Goal: Task Accomplishment & Management: Use online tool/utility

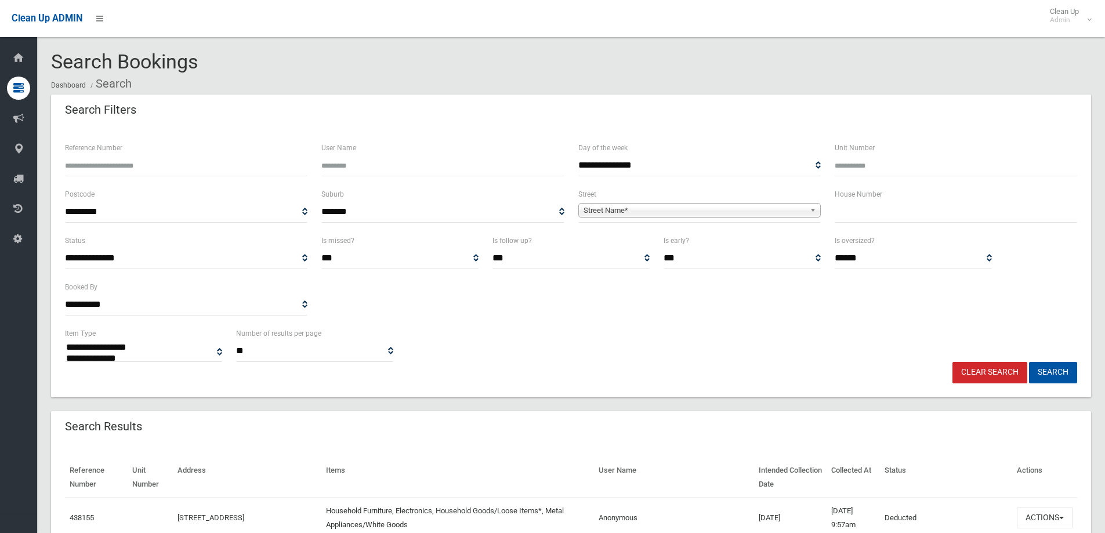
select select
click at [841, 212] on input "text" at bounding box center [956, 211] width 242 height 21
type input "*"
click at [797, 211] on span "Street Name*" at bounding box center [695, 211] width 222 height 14
type input "*****"
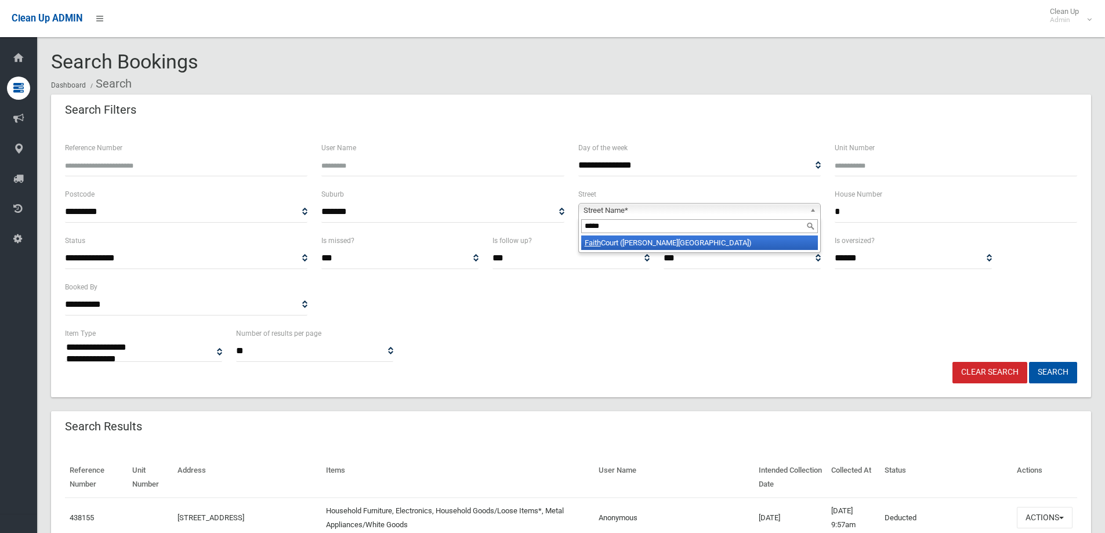
click at [723, 240] on li "Faith Court ([PERSON_NAME][GEOGRAPHIC_DATA])" at bounding box center [699, 243] width 237 height 15
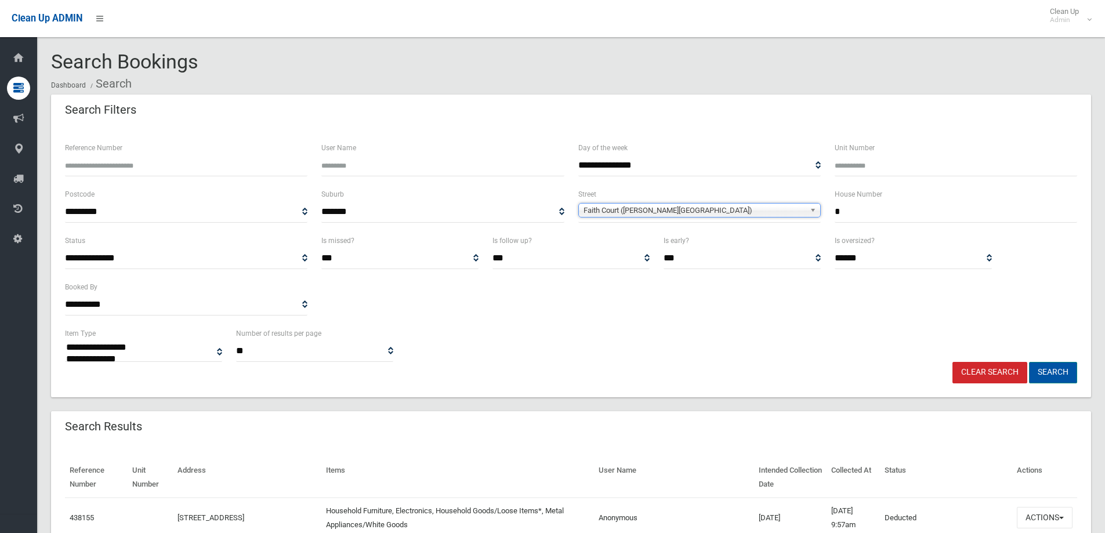
click at [1059, 371] on button "Search" at bounding box center [1053, 372] width 48 height 21
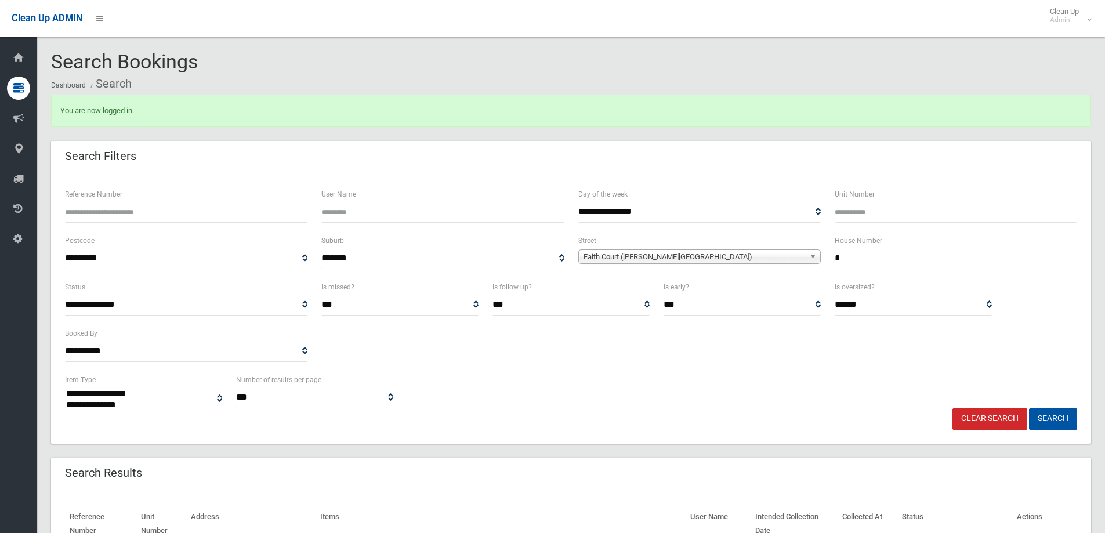
select select
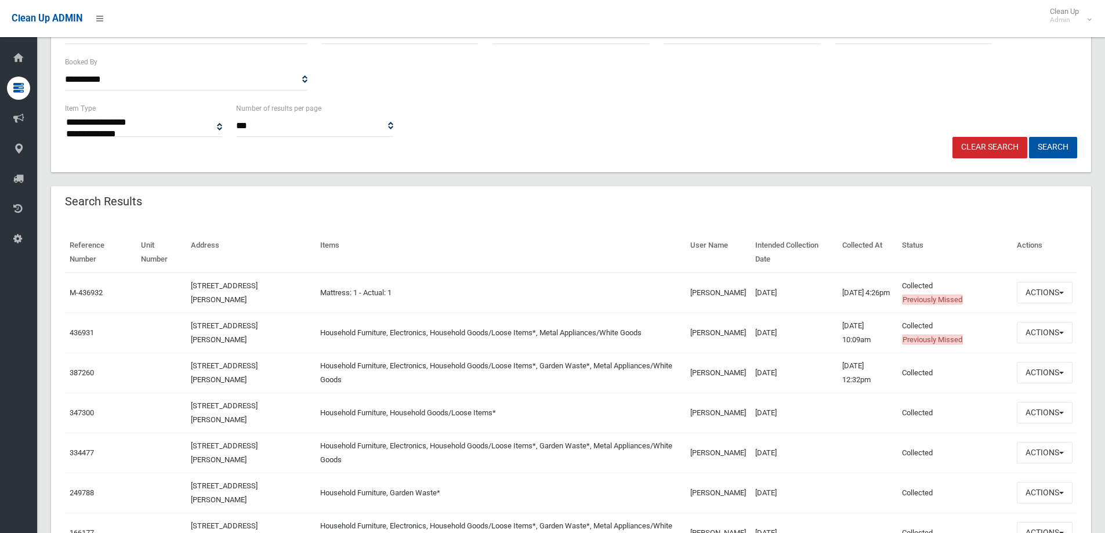
scroll to position [290, 0]
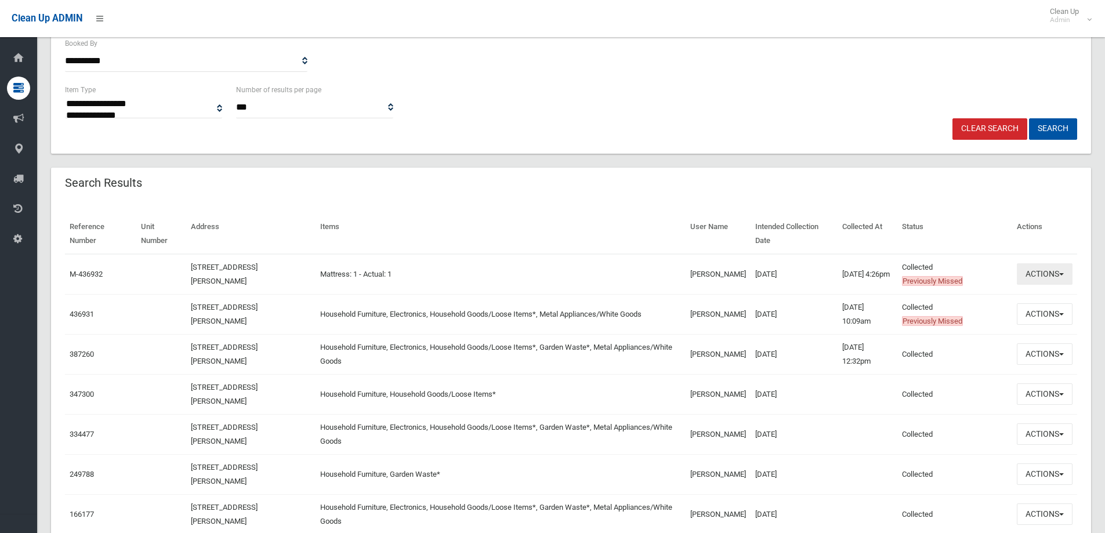
click at [1050, 269] on button "Actions" at bounding box center [1045, 273] width 56 height 21
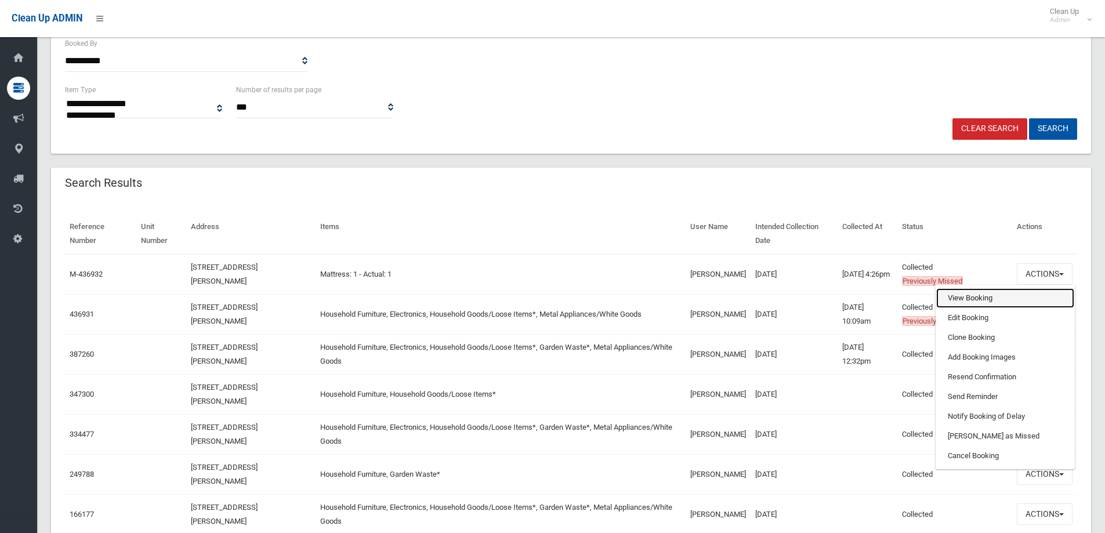
click at [1022, 299] on link "View Booking" at bounding box center [1005, 298] width 138 height 20
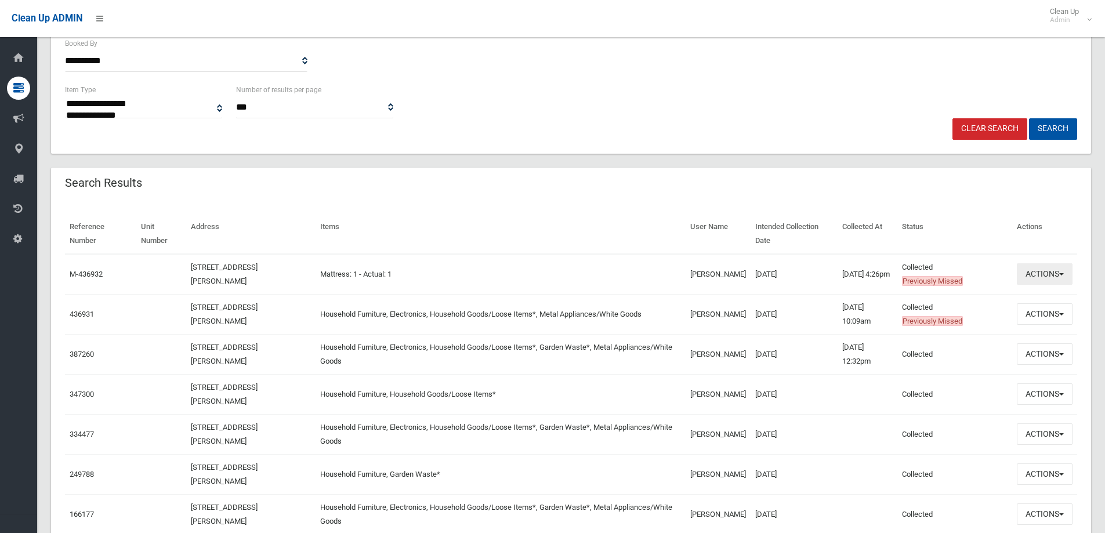
click at [1066, 274] on button "Actions" at bounding box center [1045, 273] width 56 height 21
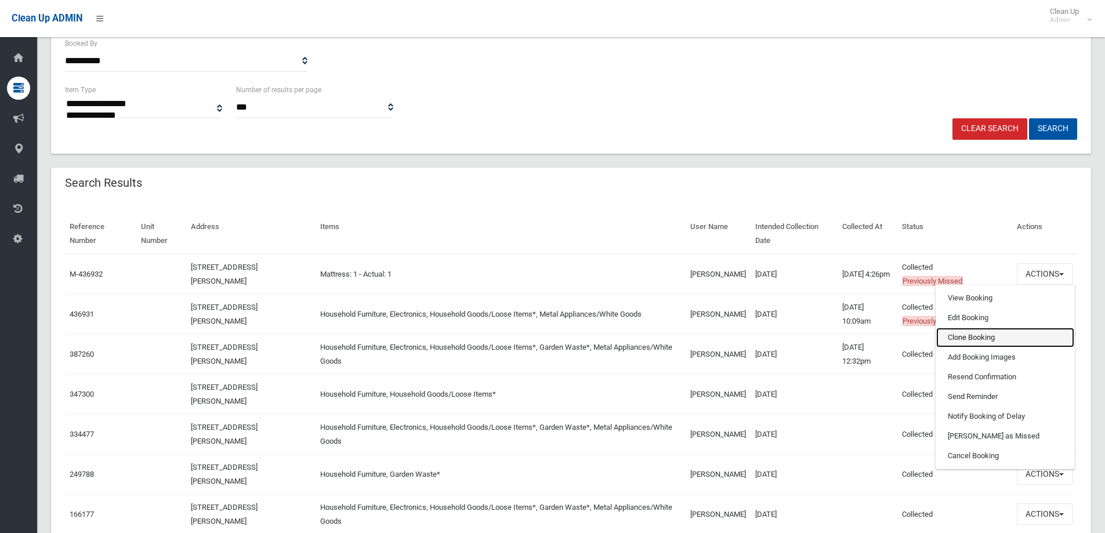
click at [1020, 340] on link "Clone Booking" at bounding box center [1005, 338] width 138 height 20
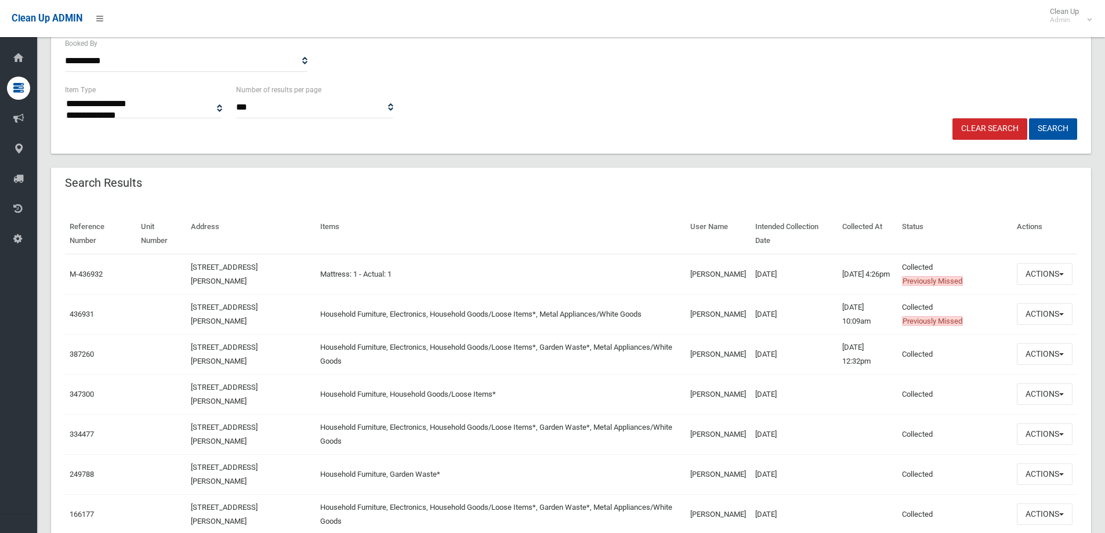
click at [911, 202] on div "Reference Number Unit Number Address Items User Name Intended Collection Date C…" at bounding box center [571, 441] width 1040 height 482
drag, startPoint x: 143, startPoint y: 180, endPoint x: 63, endPoint y: 178, distance: 79.5
click at [63, 178] on header "Search Results" at bounding box center [103, 183] width 105 height 23
click at [153, 184] on header "Search Results" at bounding box center [103, 183] width 105 height 23
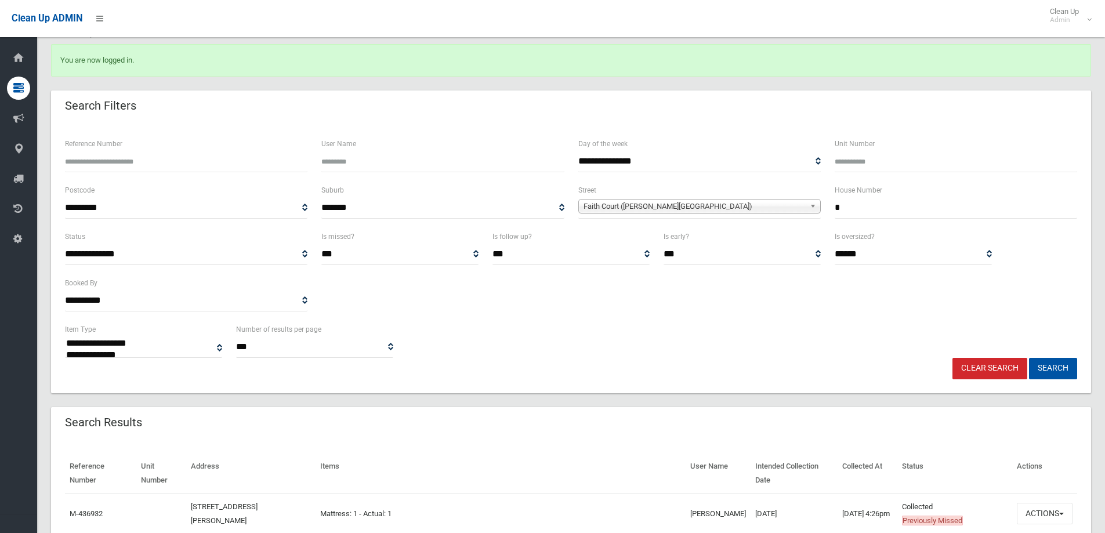
scroll to position [0, 0]
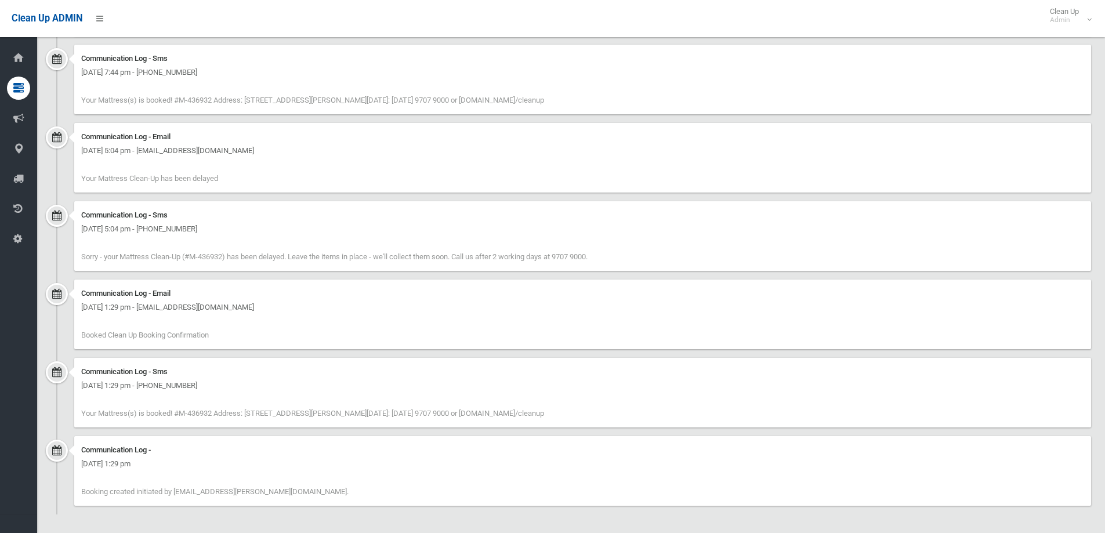
scroll to position [1715, 0]
drag, startPoint x: 318, startPoint y: 491, endPoint x: 62, endPoint y: 488, distance: 256.4
click at [62, 488] on div "Communication Log - [DATE] 1:29 pm Booking created initiated by [EMAIL_ADDRESS]…" at bounding box center [571, 473] width 1040 height 78
click at [344, 493] on div "Communication Log - Thursday 9th January 2025 - 1:29 pm Booking created initiat…" at bounding box center [582, 469] width 1017 height 70
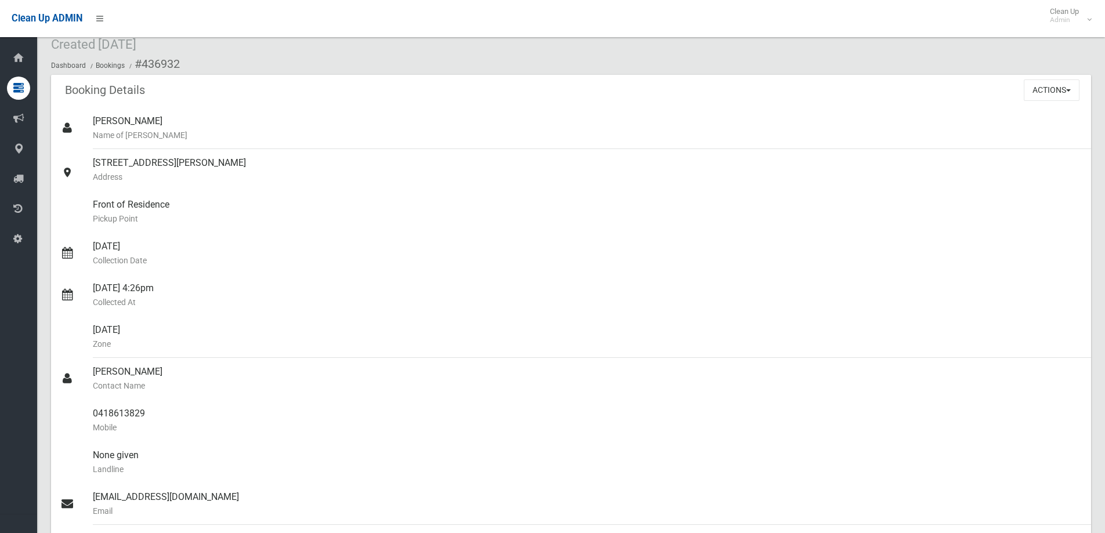
scroll to position [0, 0]
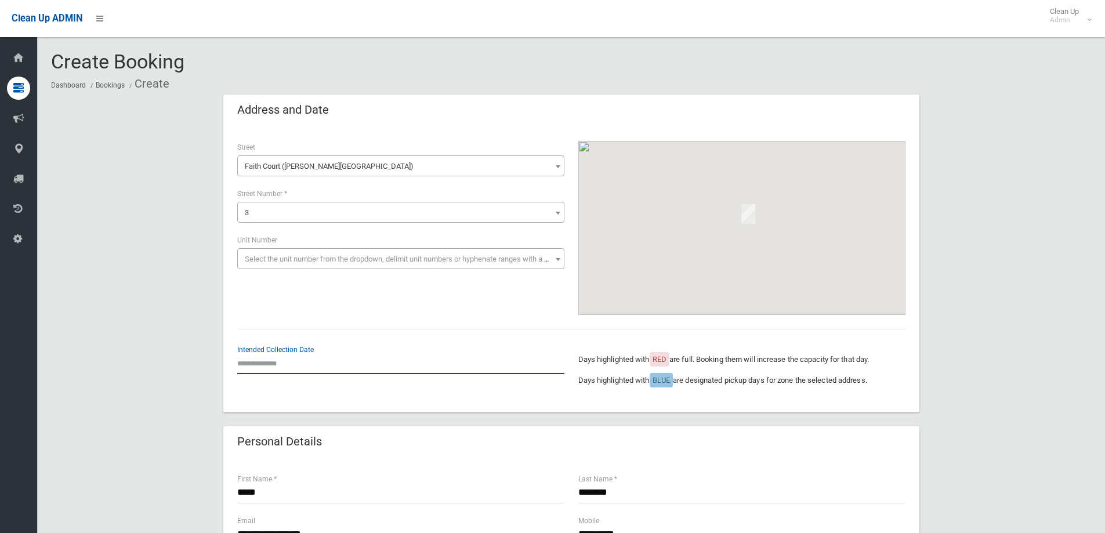
click at [295, 362] on input "text" at bounding box center [400, 363] width 327 height 21
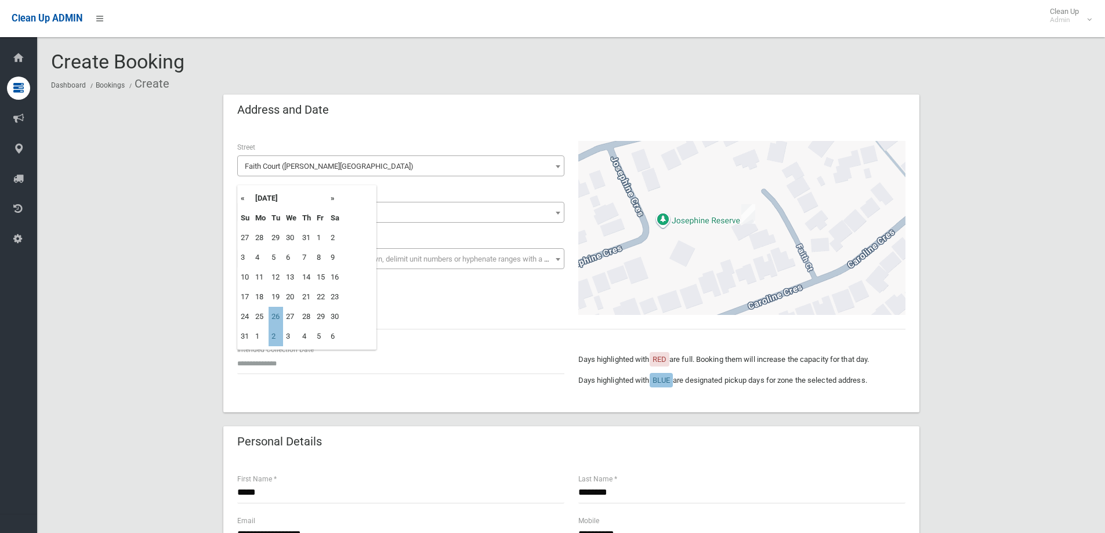
click at [374, 111] on div "Address and Date" at bounding box center [571, 111] width 696 height 32
